Goal: Information Seeking & Learning: Understand process/instructions

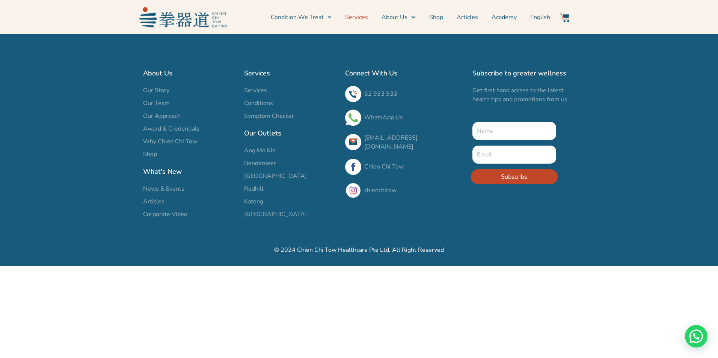
click at [361, 15] on link "Services" at bounding box center [356, 17] width 23 height 19
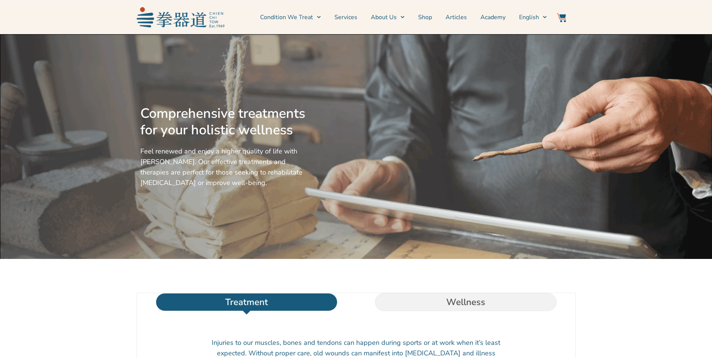
scroll to position [160, 0]
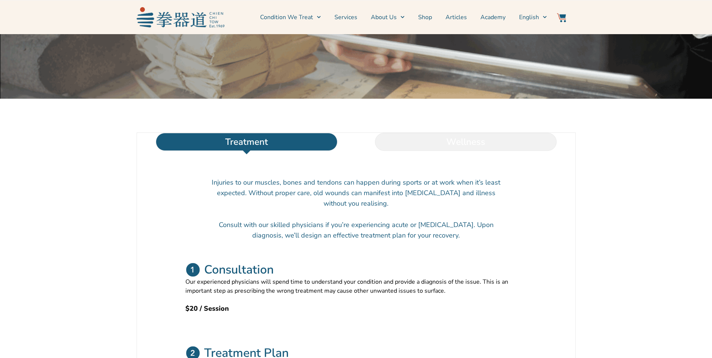
click at [487, 151] on li "Wellness" at bounding box center [465, 142] width 219 height 18
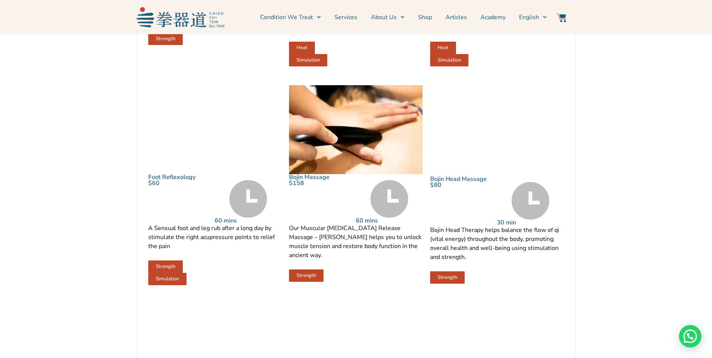
scroll to position [546, 0]
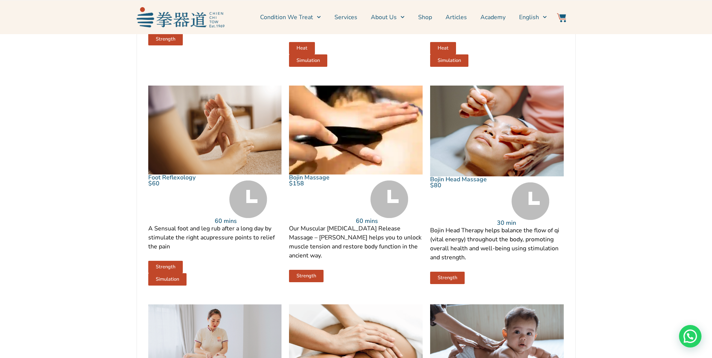
click at [314, 182] on link "Bojin Massage" at bounding box center [309, 177] width 41 height 8
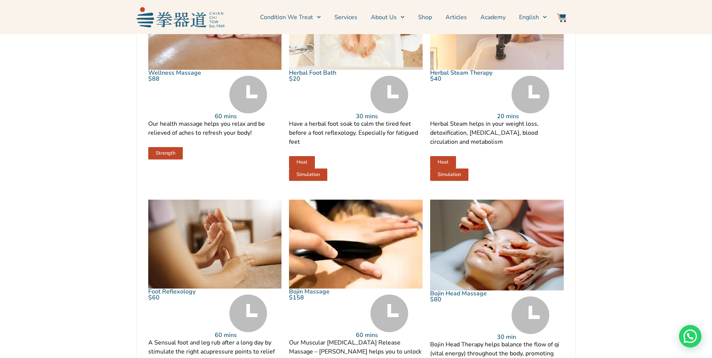
scroll to position [432, 0]
click at [472, 77] on link "Herbal Steam Therapy" at bounding box center [461, 73] width 62 height 8
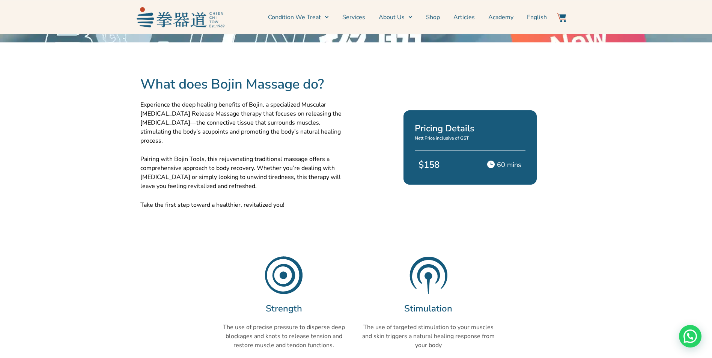
scroll to position [196, 0]
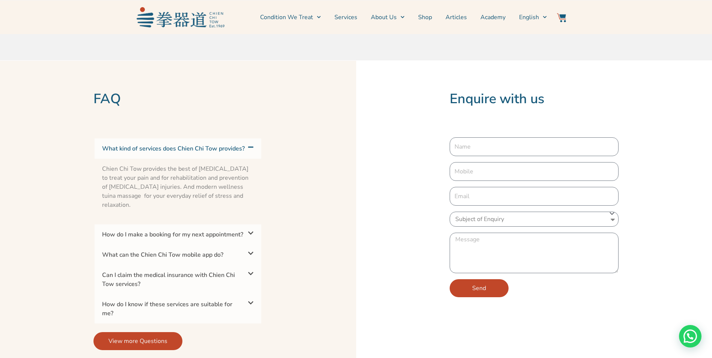
scroll to position [1389, 0]
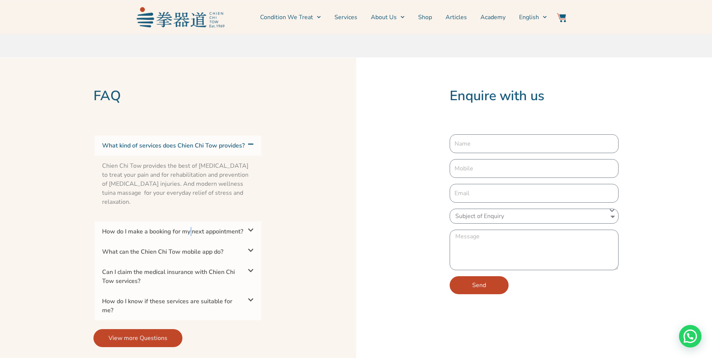
click at [195, 228] on link "How do I make a booking for my next appointment?" at bounding box center [172, 232] width 141 height 8
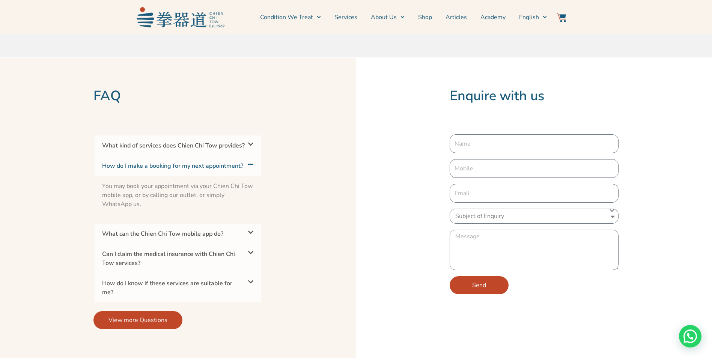
click at [298, 191] on section "FAQ What kind of services does Chien Chi Tow provides? Chien Chi Tow provides t…" at bounding box center [178, 209] width 356 height 302
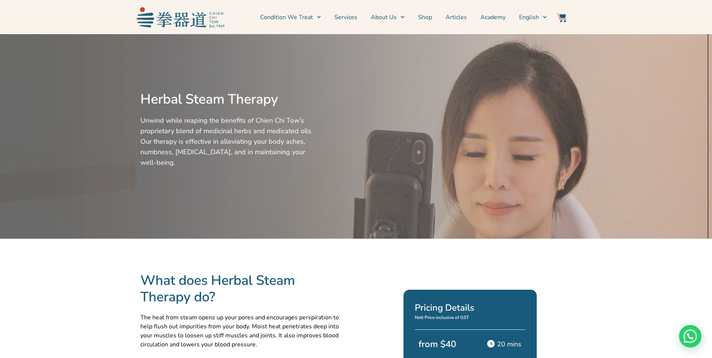
scroll to position [0, 0]
